Goal: Task Accomplishment & Management: Use online tool/utility

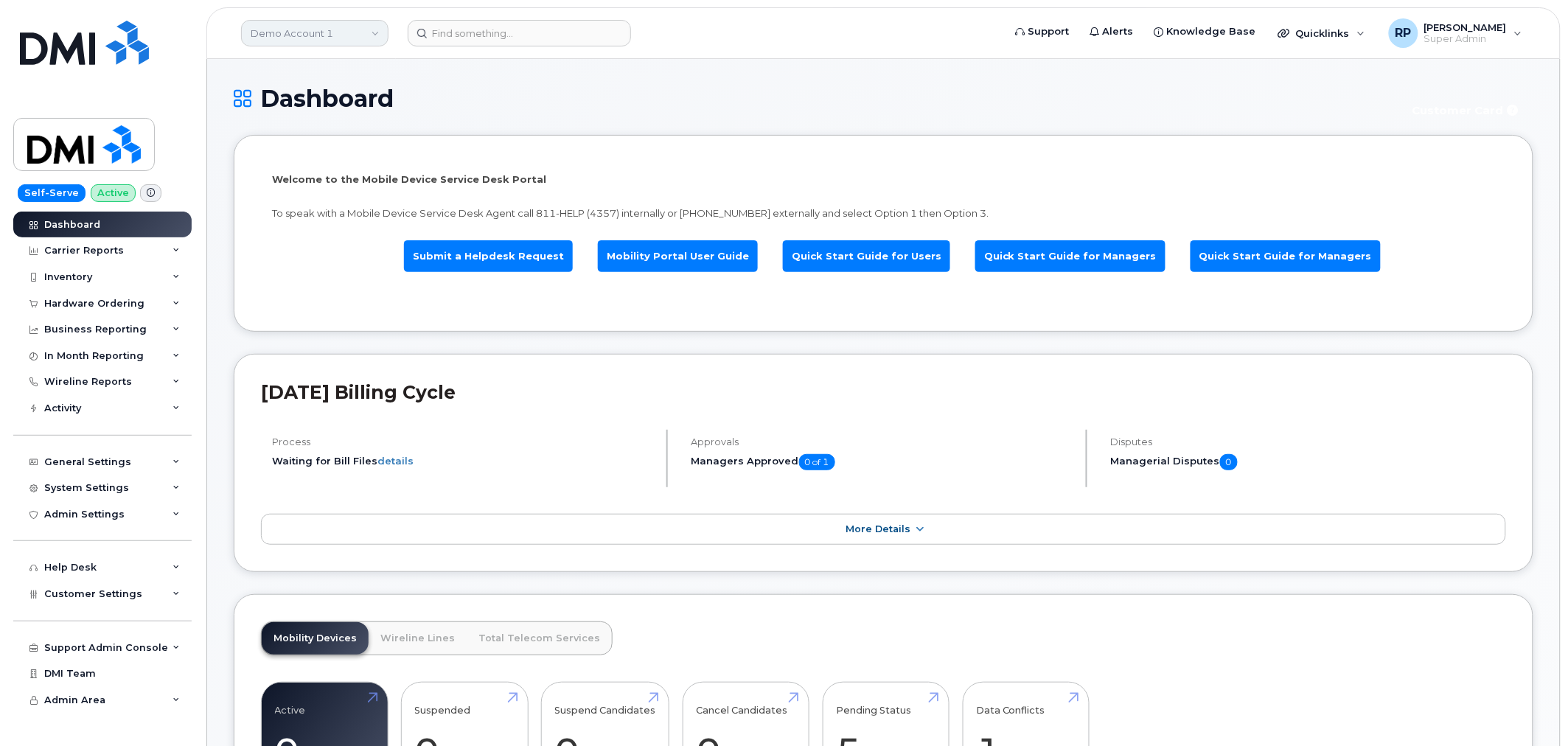
click at [298, 23] on link "Demo Account 1" at bounding box center [315, 33] width 147 height 26
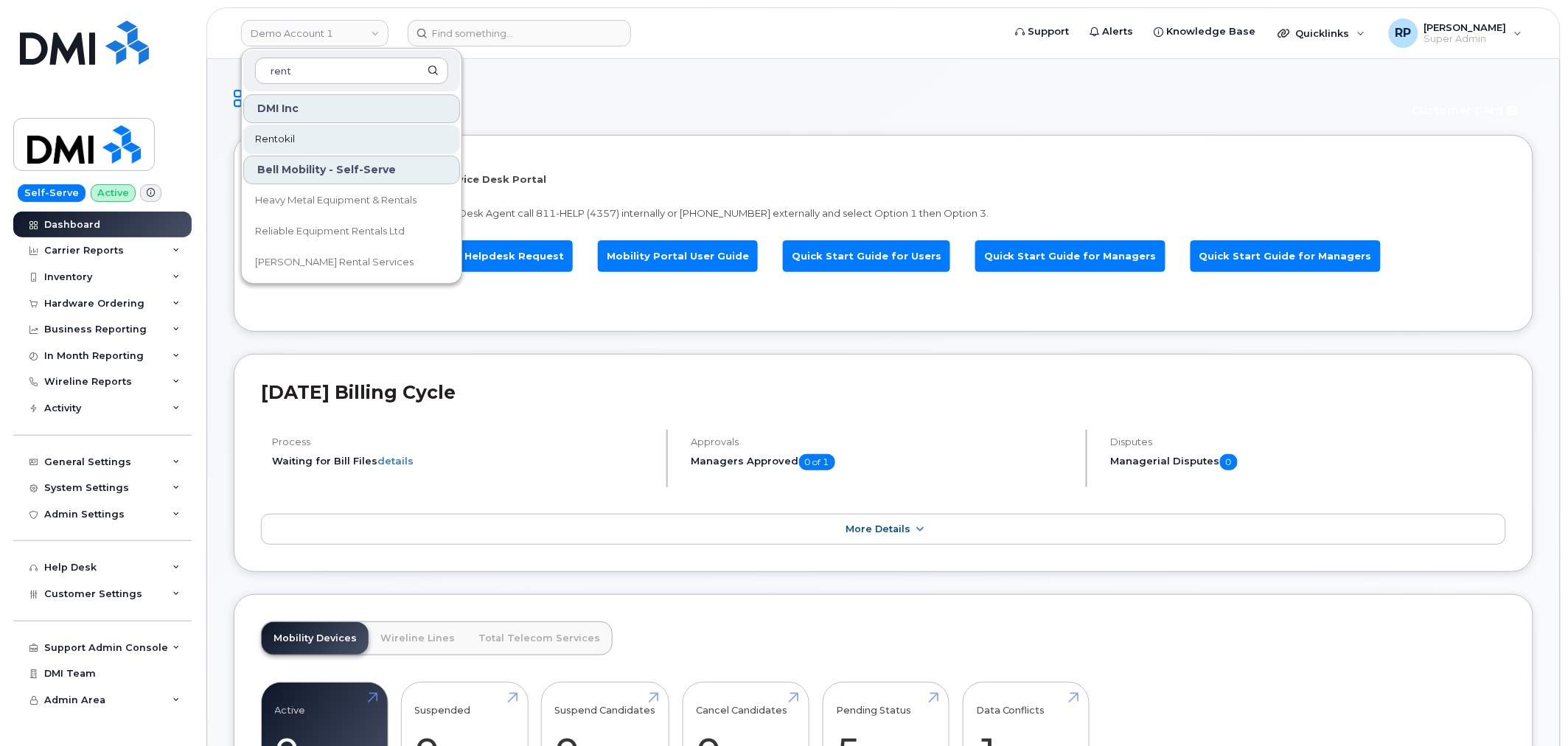
type input "rent"
click at [306, 133] on link "Rentokil" at bounding box center [351, 140] width 217 height 30
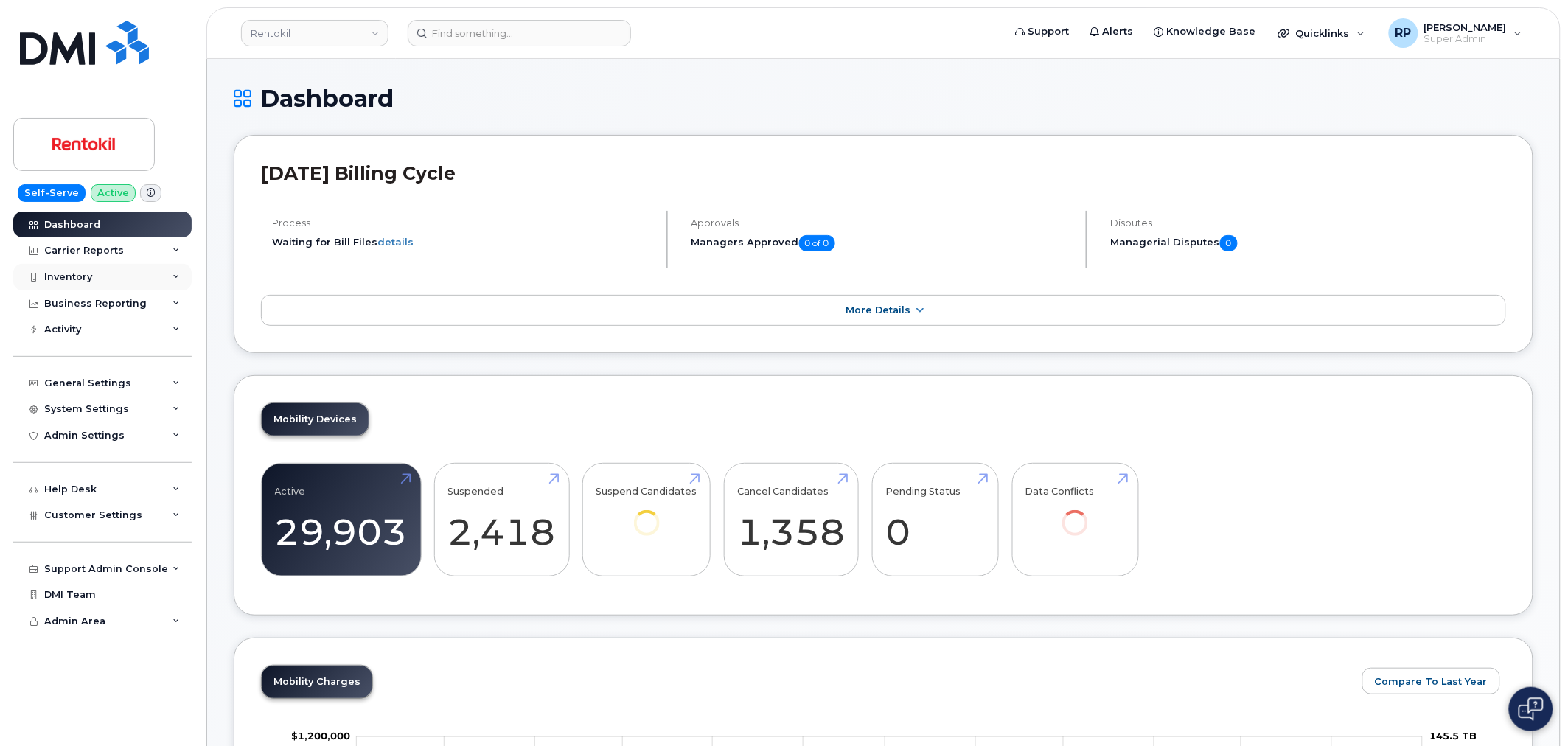
click at [100, 277] on div "Inventory" at bounding box center [102, 277] width 179 height 26
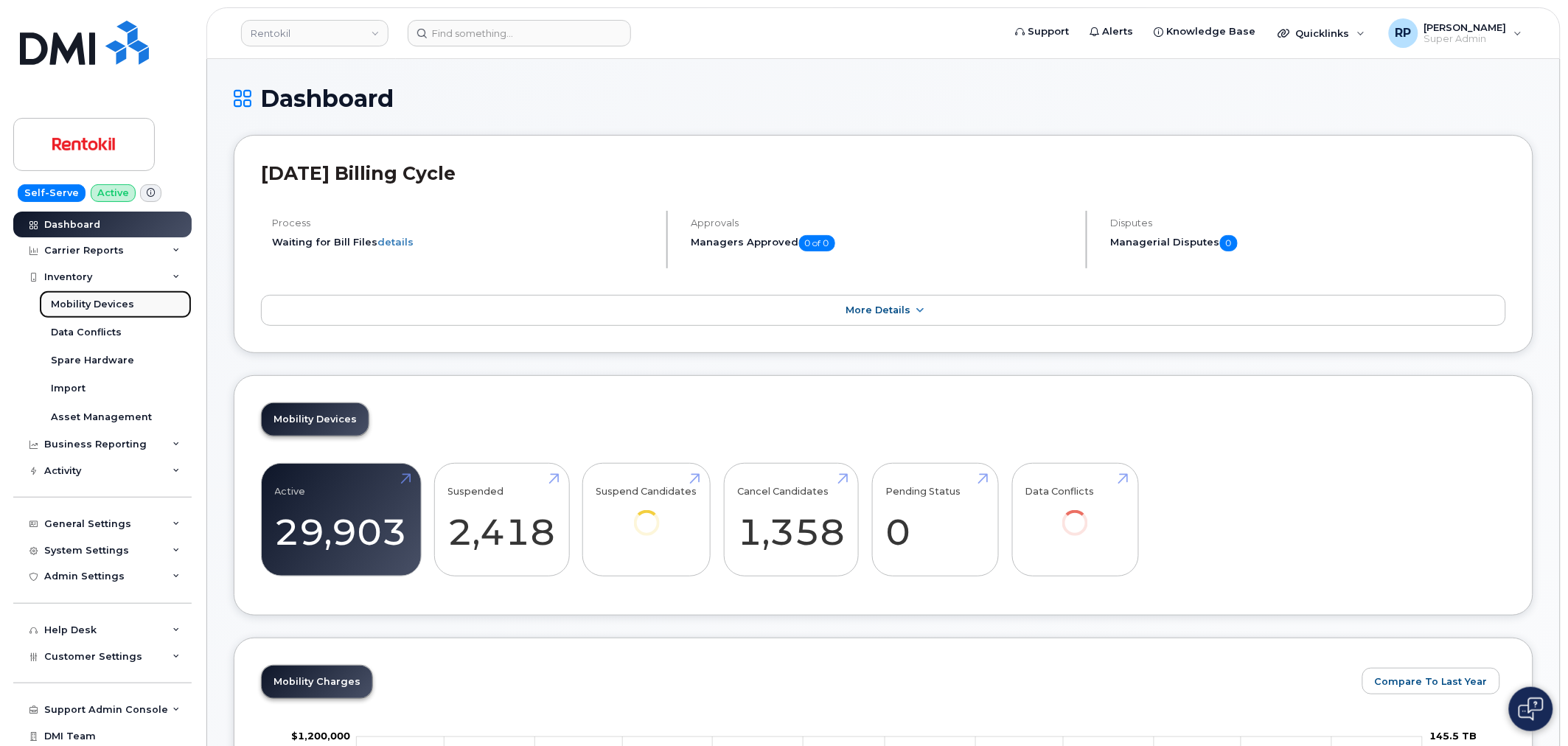
click at [100, 305] on div "Mobility Devices" at bounding box center [92, 305] width 83 height 13
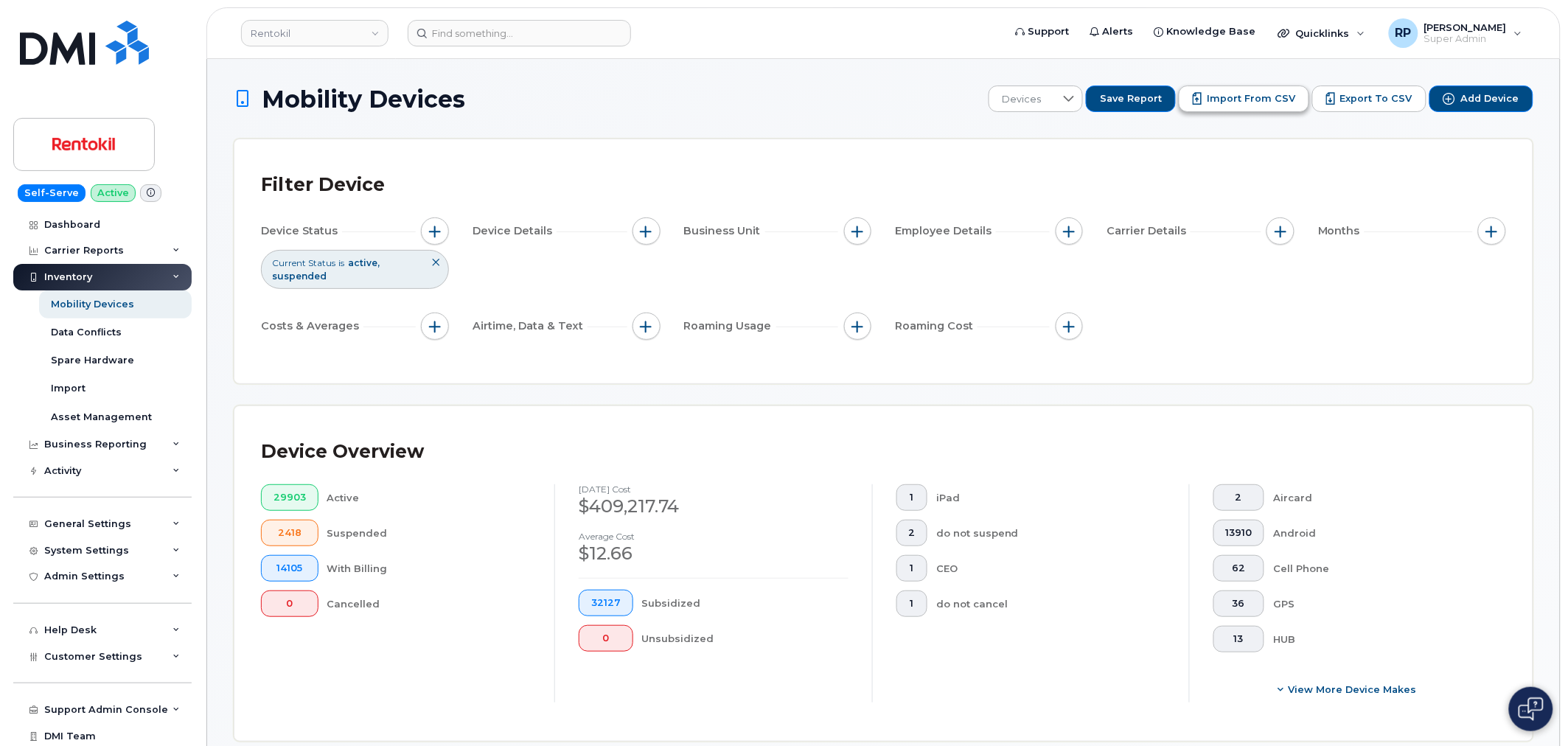
click at [1288, 106] on button "Import from CSV" at bounding box center [1244, 99] width 130 height 26
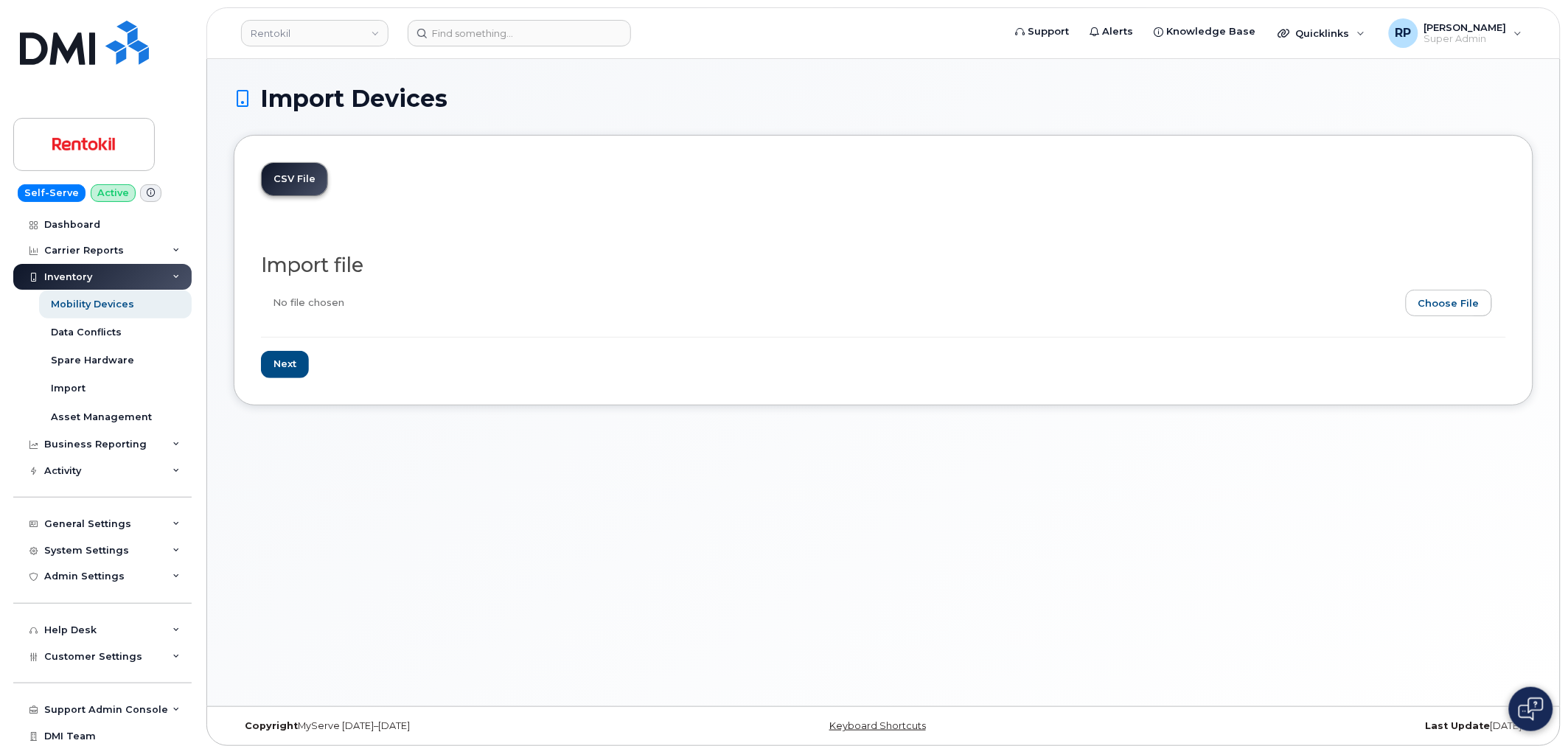
click at [1480, 300] on input "file" at bounding box center [878, 306] width 1234 height 34
type input "C:\fakepath\RTK Assignments 8.22.2025.xlsx"
click at [283, 367] on input "Next" at bounding box center [284, 364] width 48 height 27
type input "Loading..."
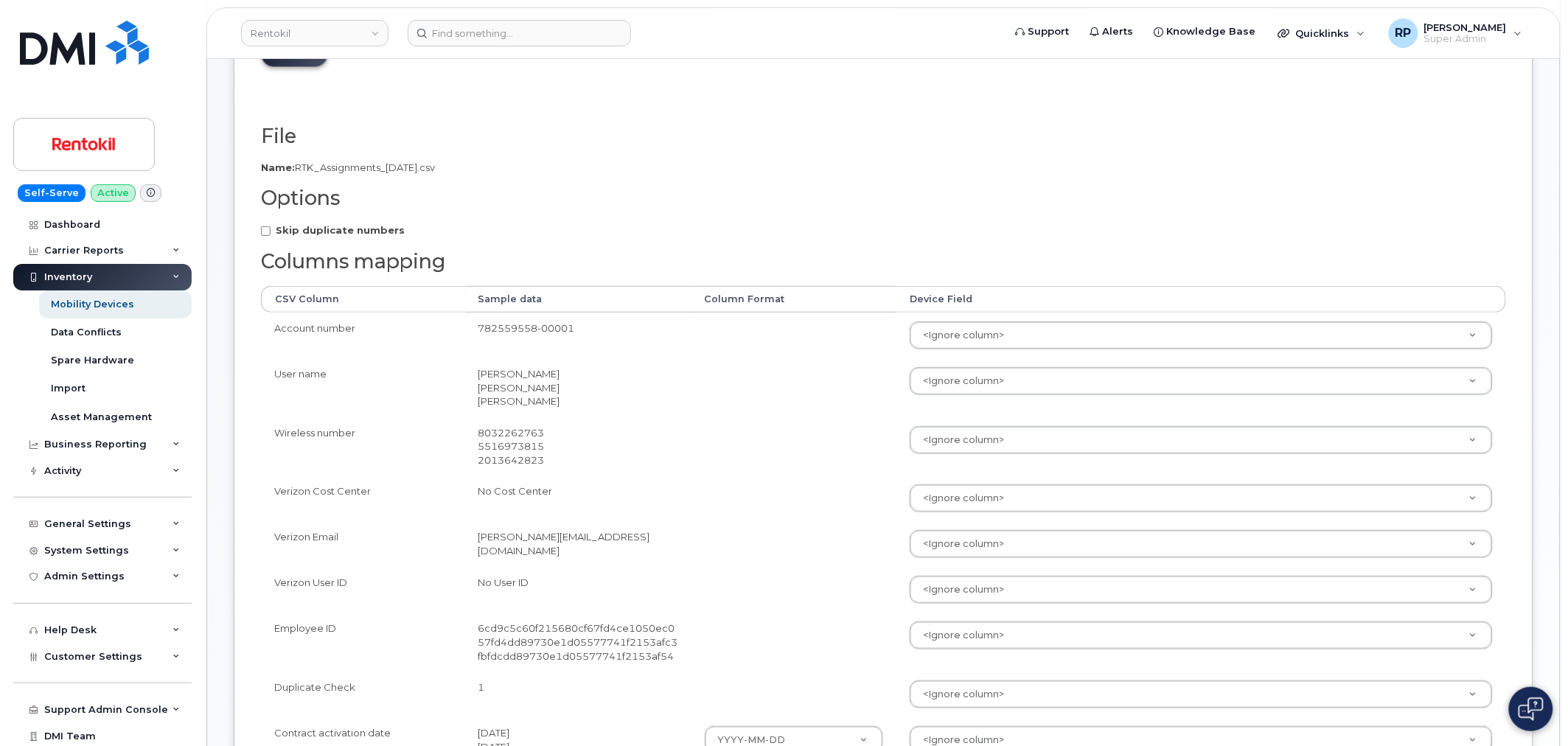
scroll to position [273, 0]
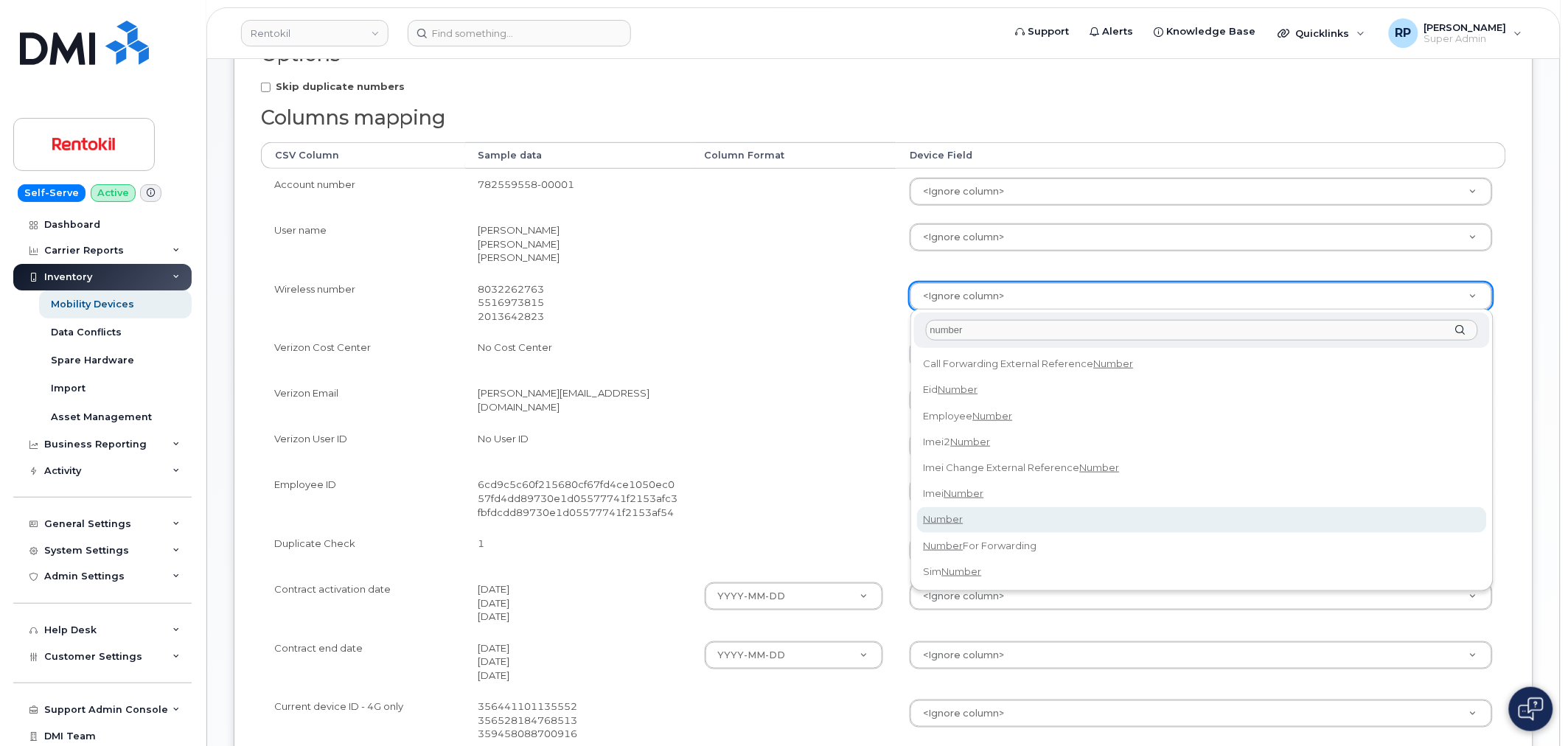
type input "number"
select select "number"
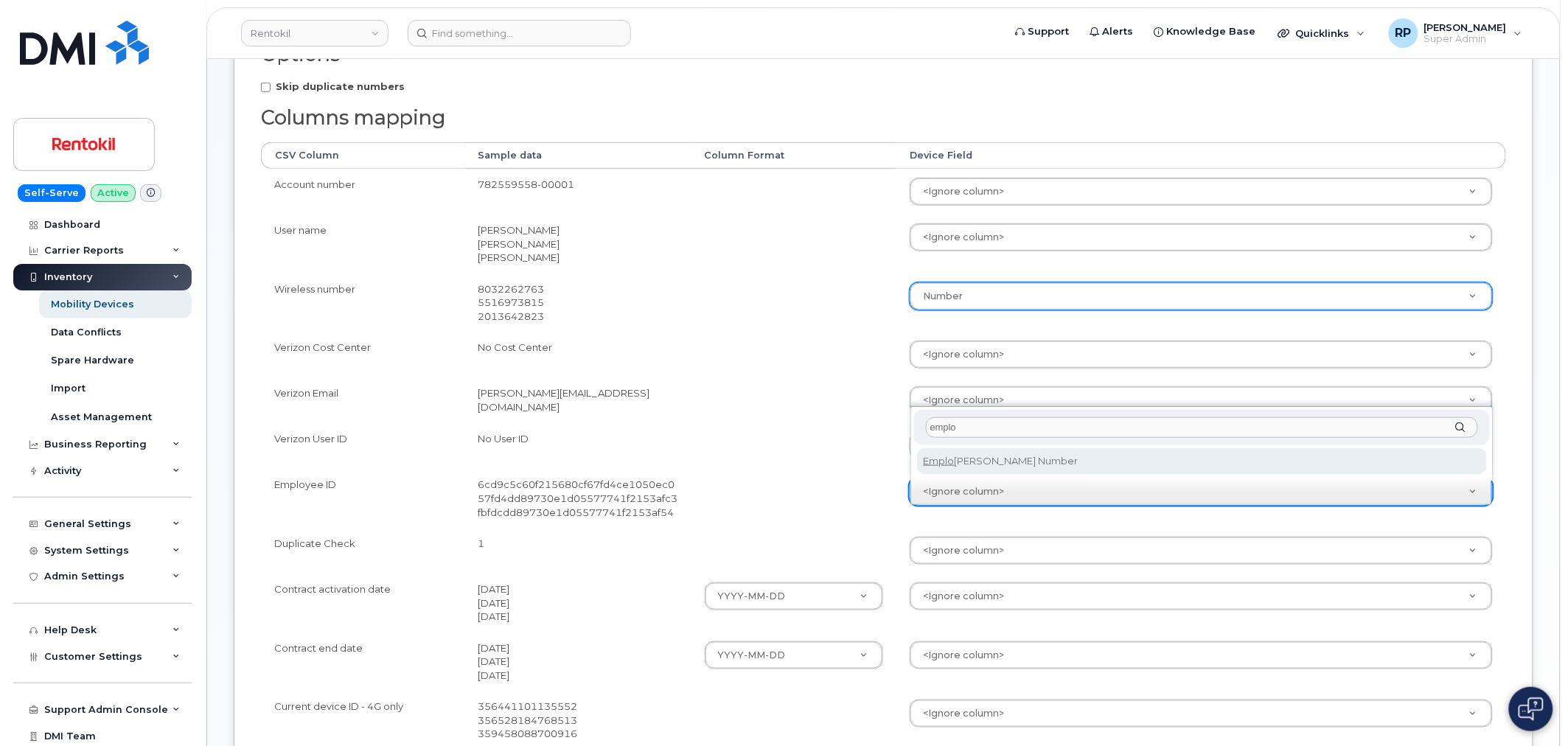
type input "emplo"
select select "employee_number"
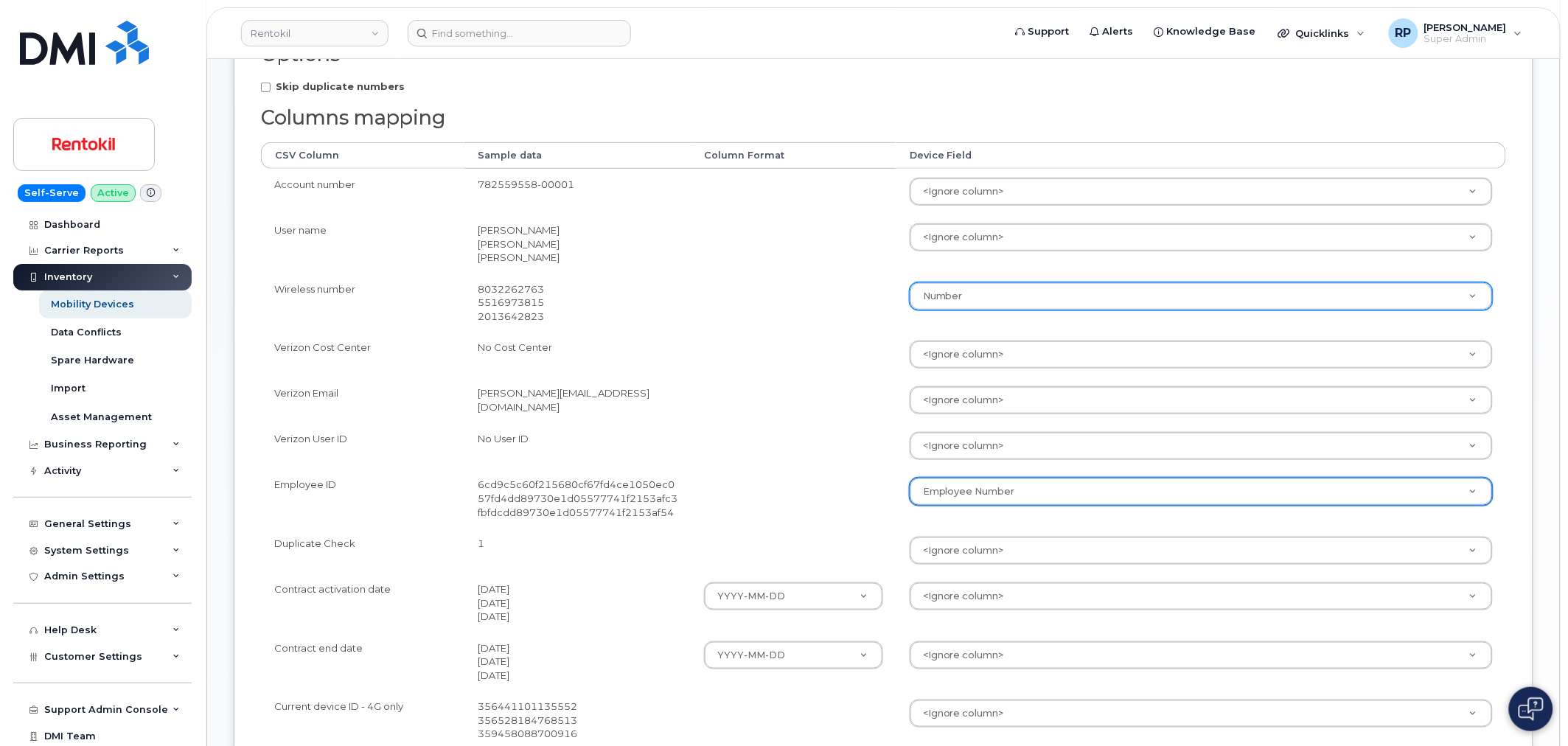
click at [812, 468] on td at bounding box center [794, 445] width 206 height 46
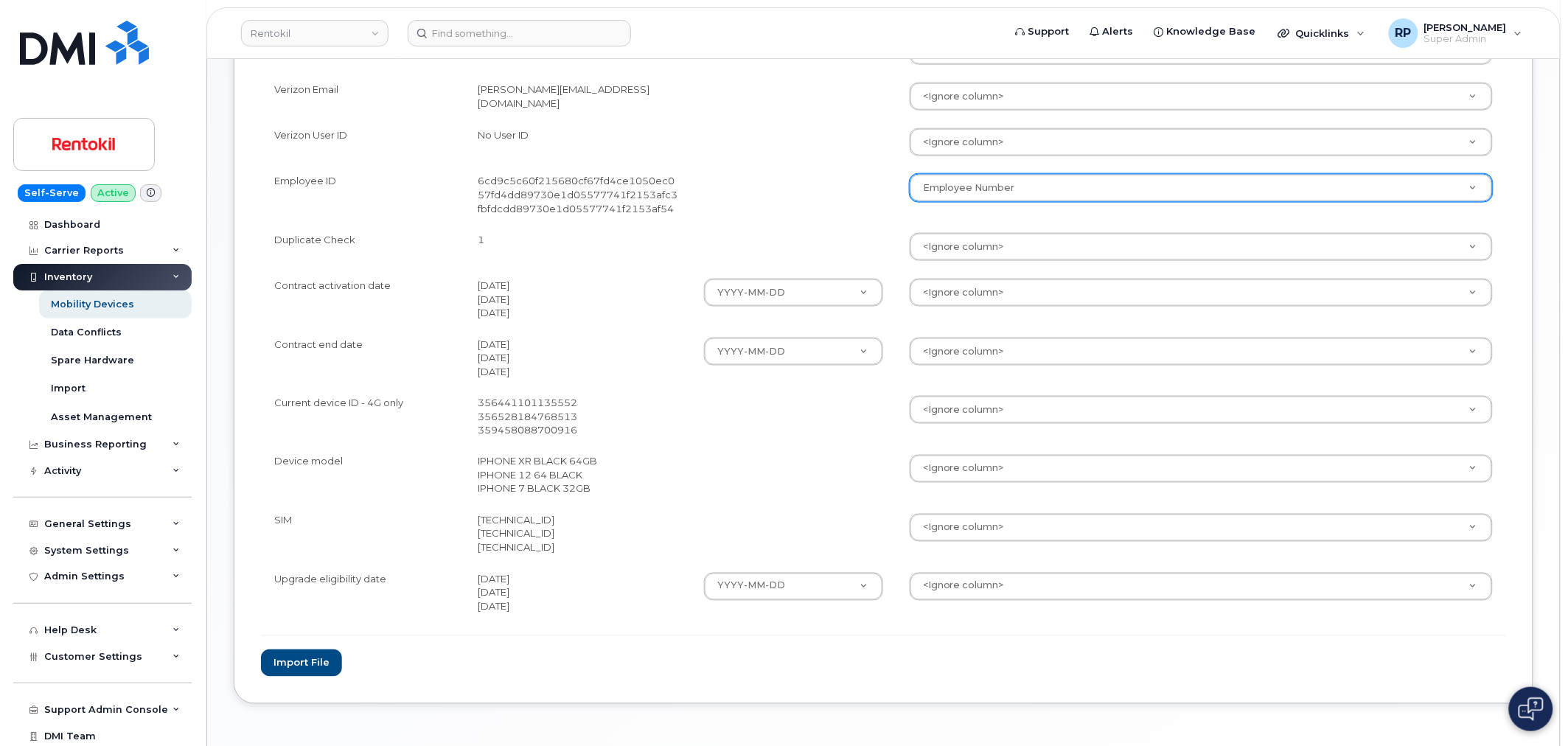
scroll to position [631, 0]
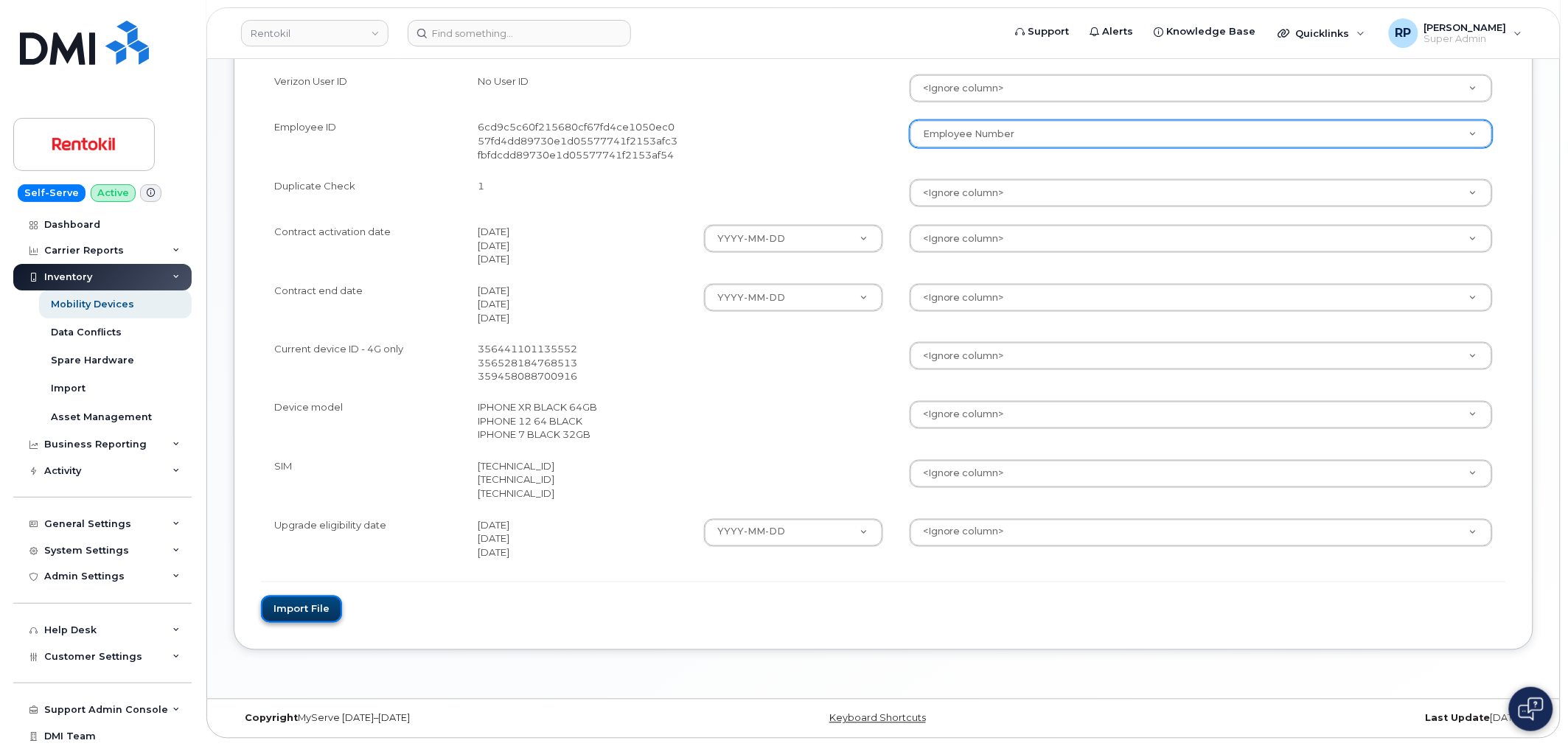
click at [307, 606] on button "Import file" at bounding box center [301, 608] width 81 height 27
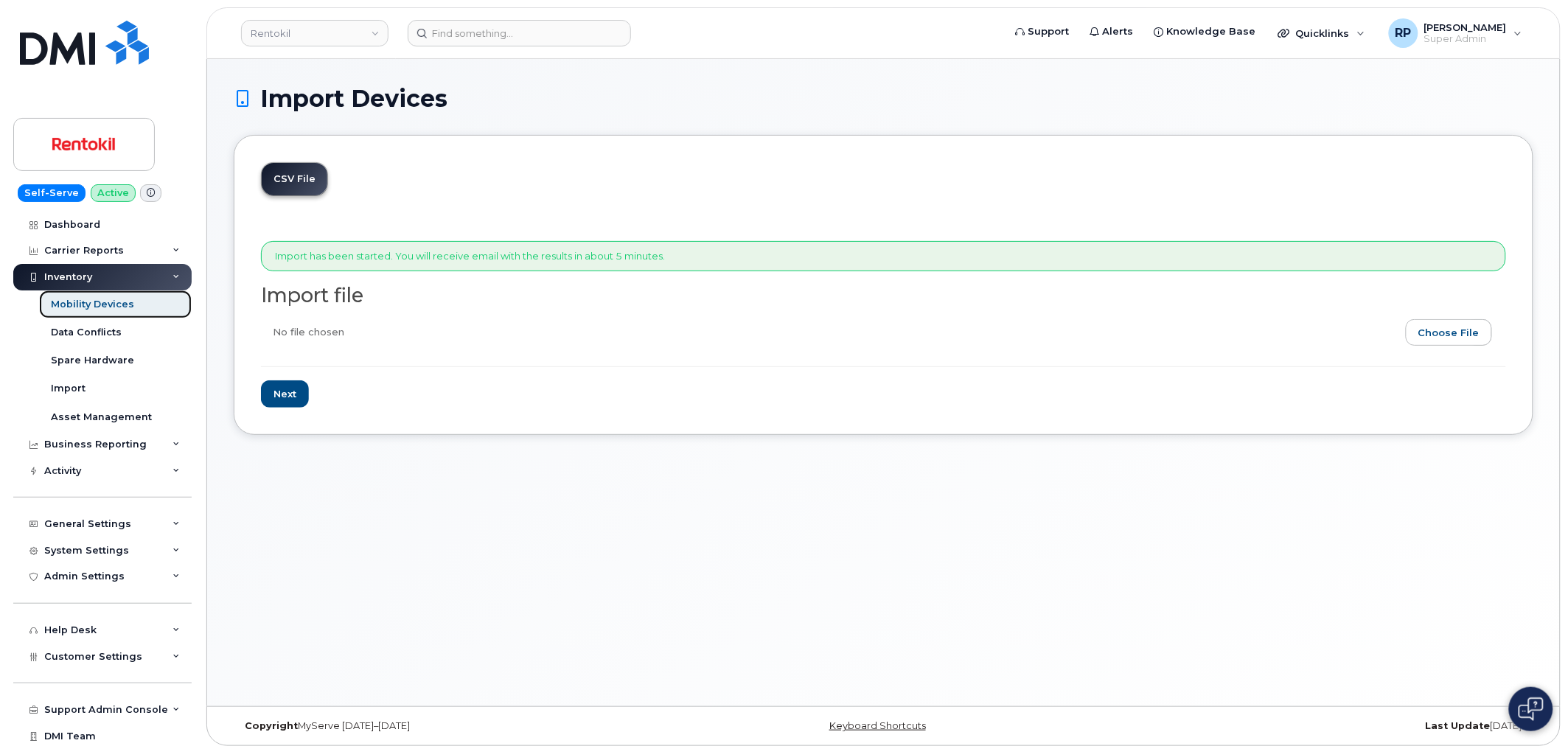
click at [90, 305] on div "Mobility Devices" at bounding box center [92, 305] width 83 height 13
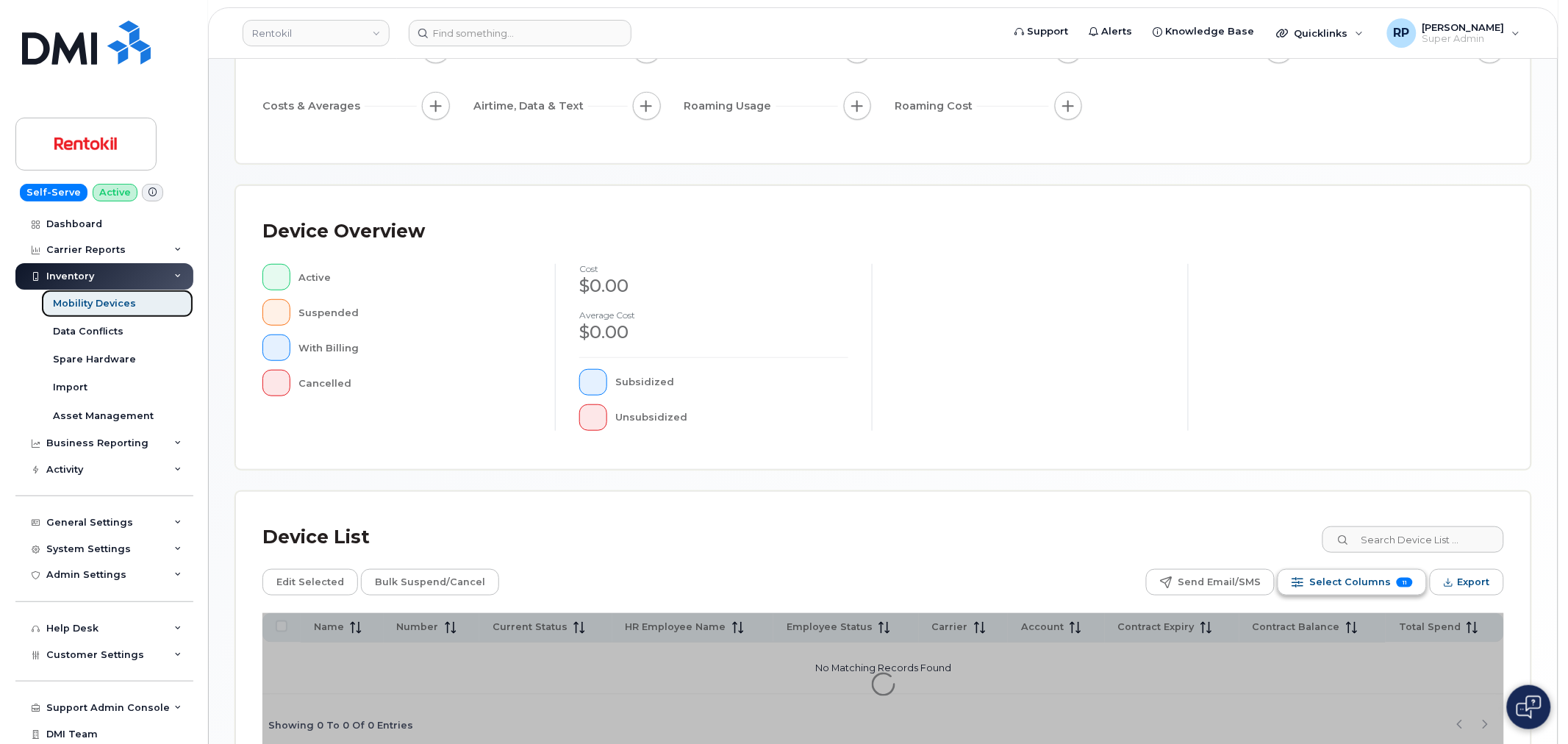
scroll to position [267, 0]
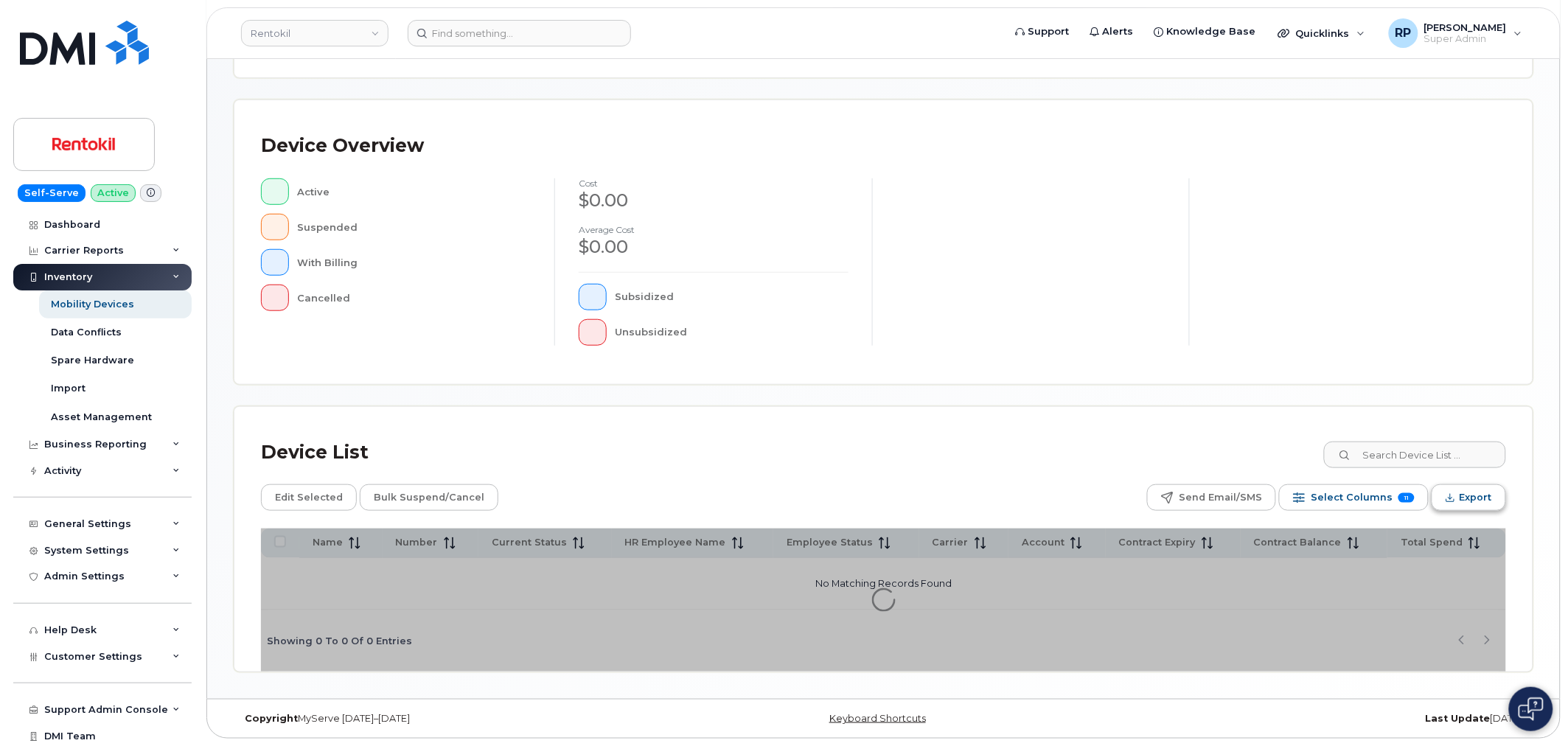
click at [1461, 495] on span "Export" at bounding box center [1476, 497] width 33 height 22
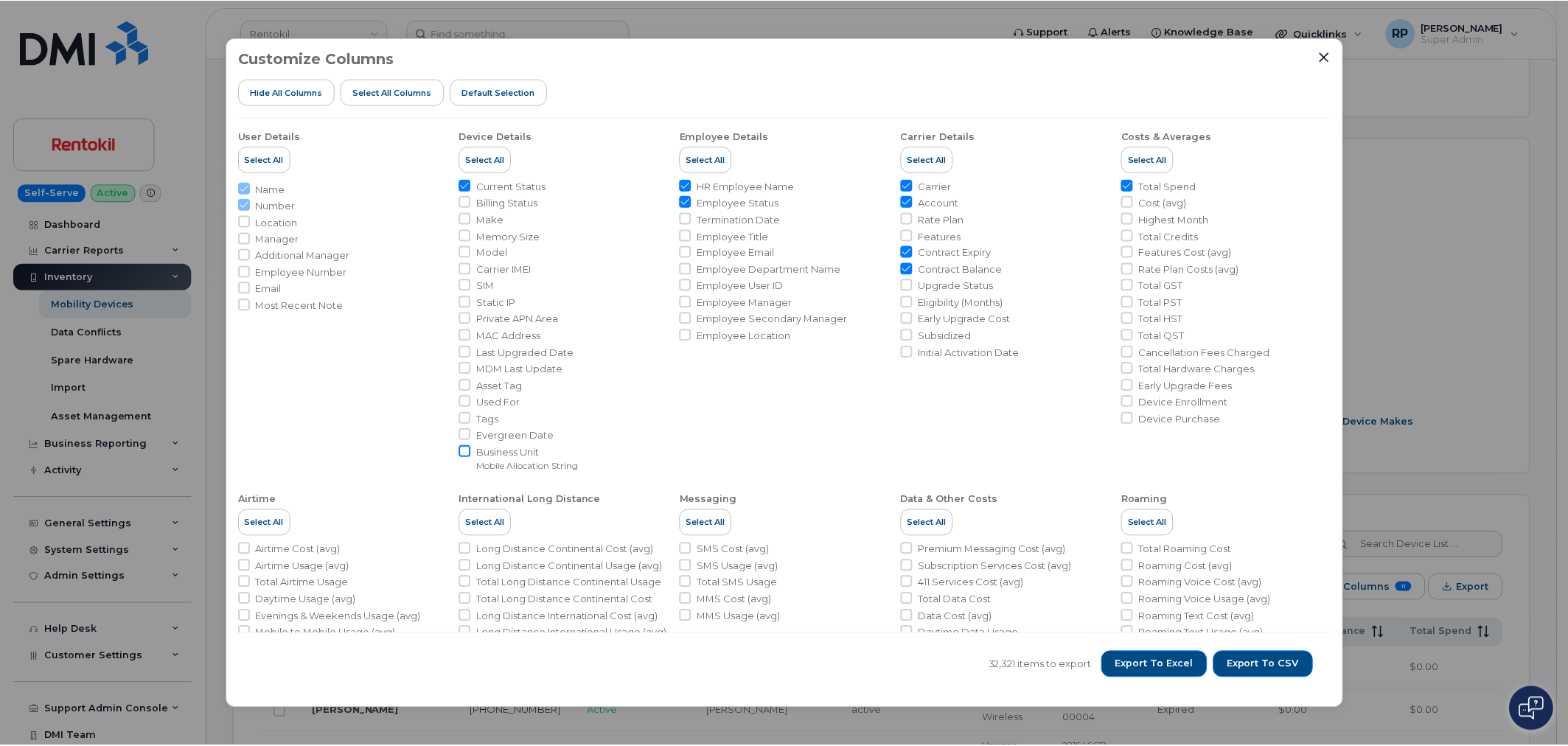
scroll to position [306, 0]
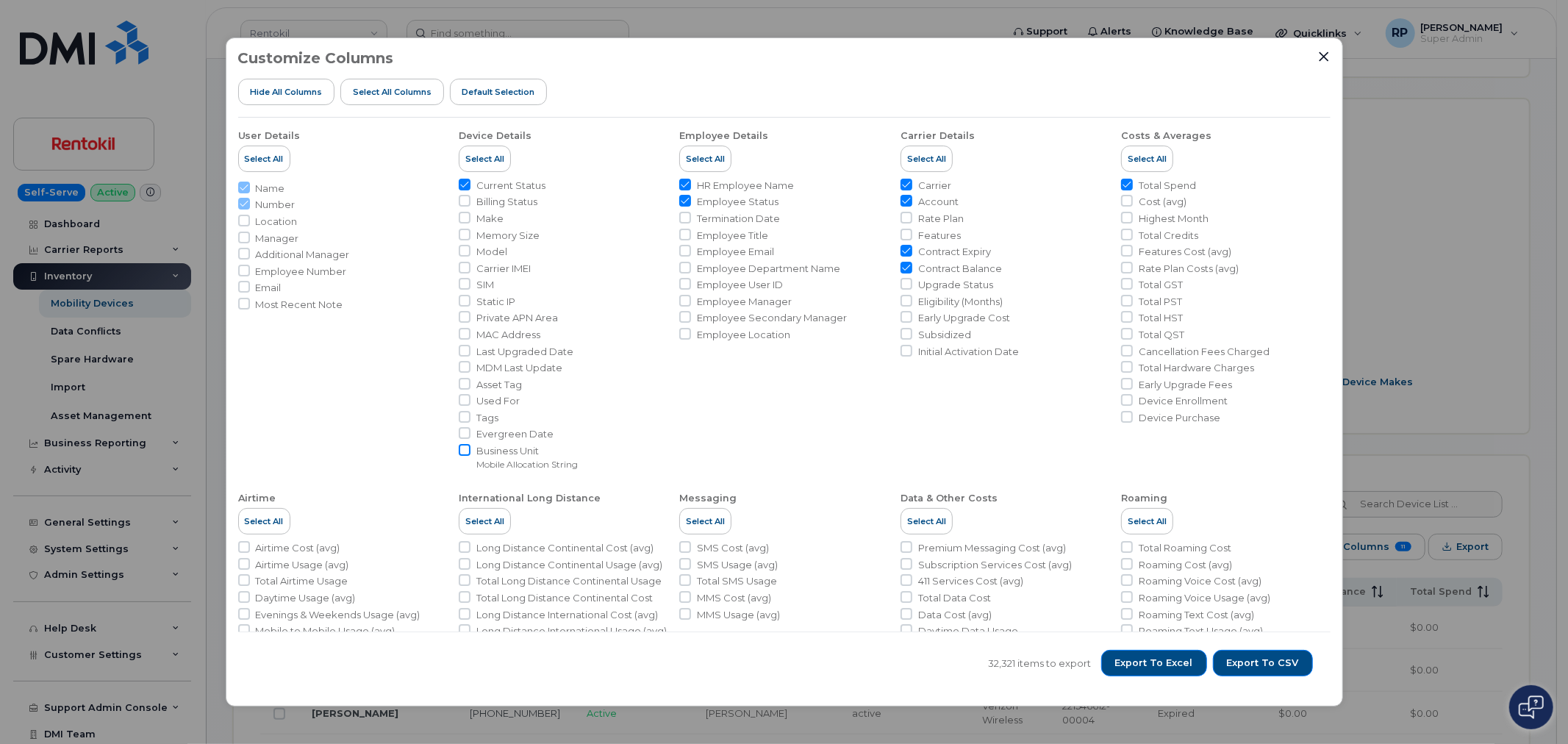
click at [459, 451] on input "Business Unit Mobile Allocation String" at bounding box center [464, 450] width 12 height 12
checkbox input "true"
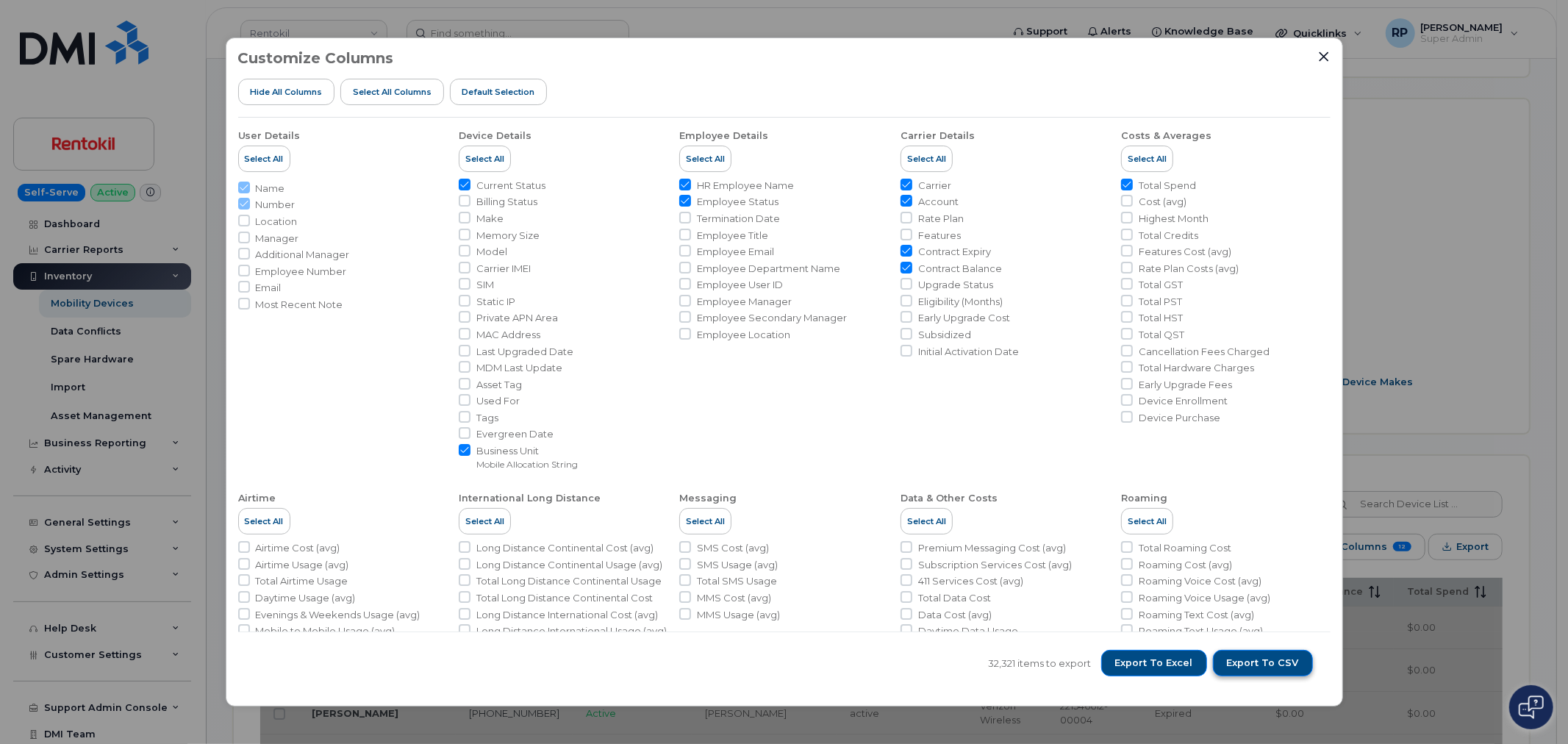
click at [1258, 657] on span "Export to CSV" at bounding box center [1263, 663] width 72 height 13
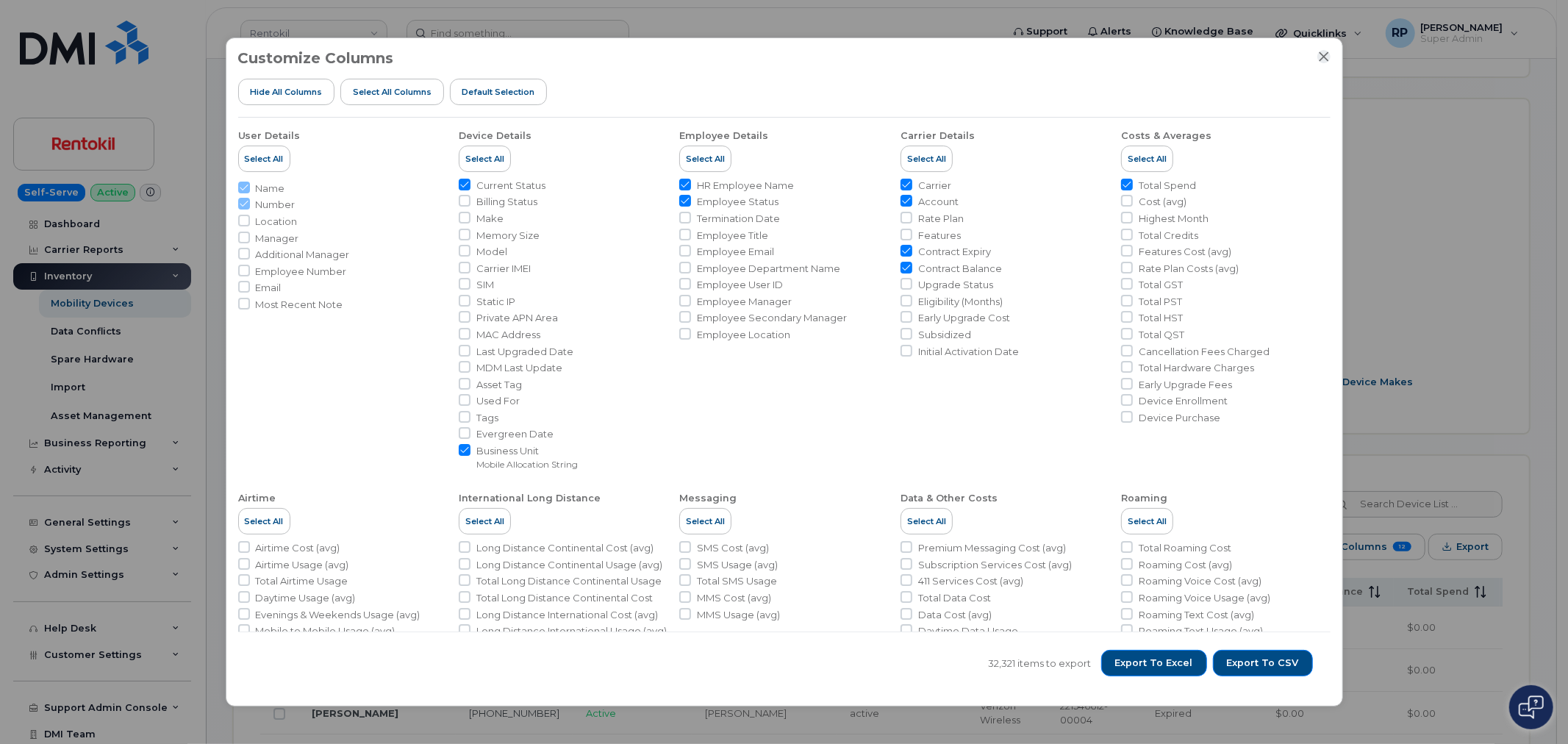
click at [1318, 53] on icon "Close" at bounding box center [1324, 57] width 12 height 12
